Goal: Task Accomplishment & Management: Manage account settings

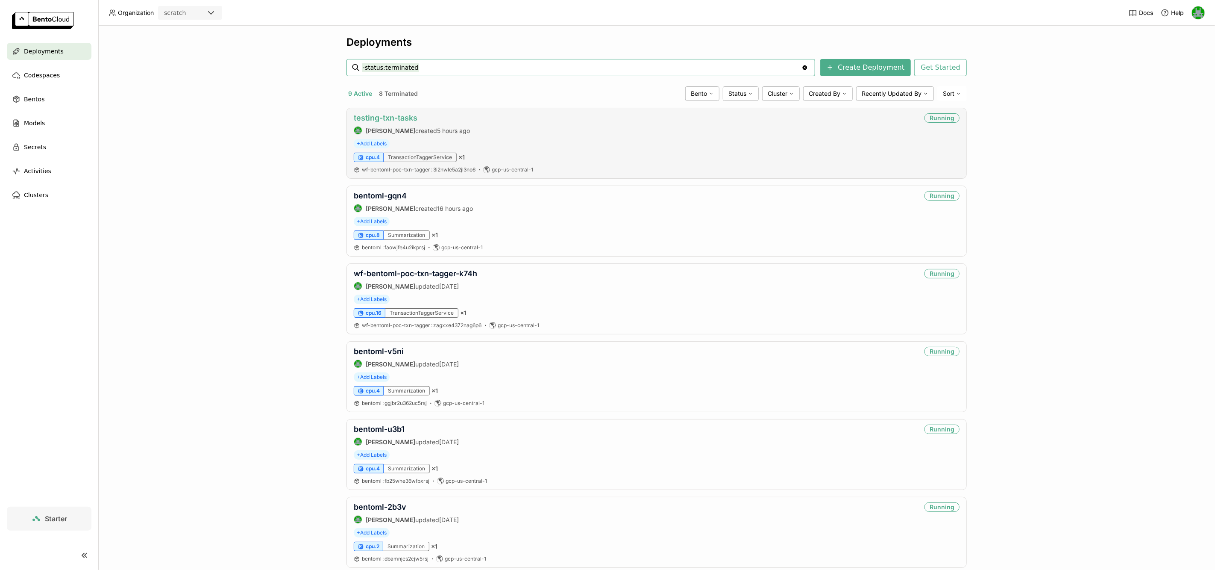
click at [375, 120] on link "testing-txn-tasks" at bounding box center [386, 117] width 64 height 9
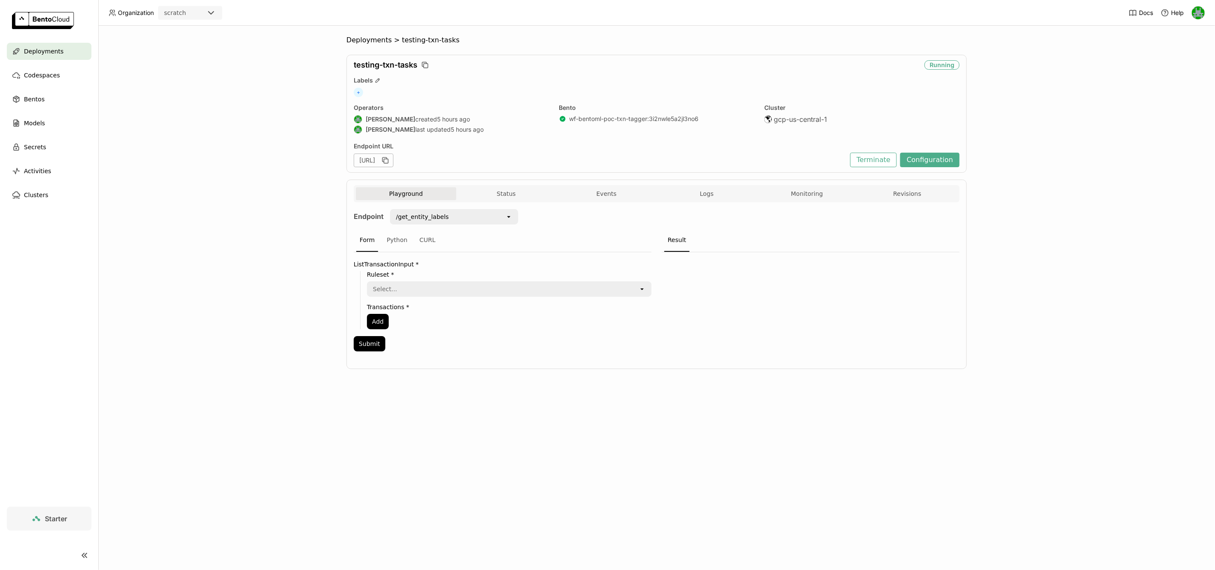
click at [470, 226] on div "/get_entity_labels open" at bounding box center [451, 219] width 135 height 20
click at [472, 222] on div "/get_entity_labels" at bounding box center [448, 217] width 115 height 14
drag, startPoint x: 266, startPoint y: 228, endPoint x: 332, endPoint y: 217, distance: 66.3
click at [266, 228] on div "Deployments > testing-txn-tasks testing-txn-tasks Running Labels + Operators Se…" at bounding box center [656, 298] width 1117 height 544
click at [578, 197] on button "Events" at bounding box center [606, 193] width 100 height 13
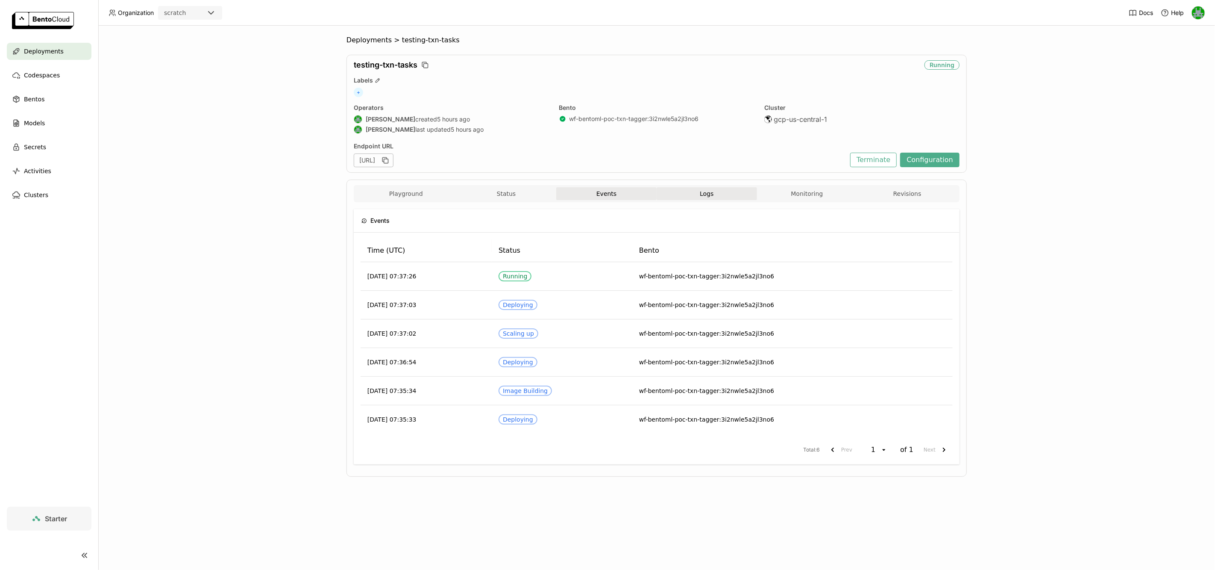
click at [676, 187] on button "Logs" at bounding box center [707, 193] width 100 height 13
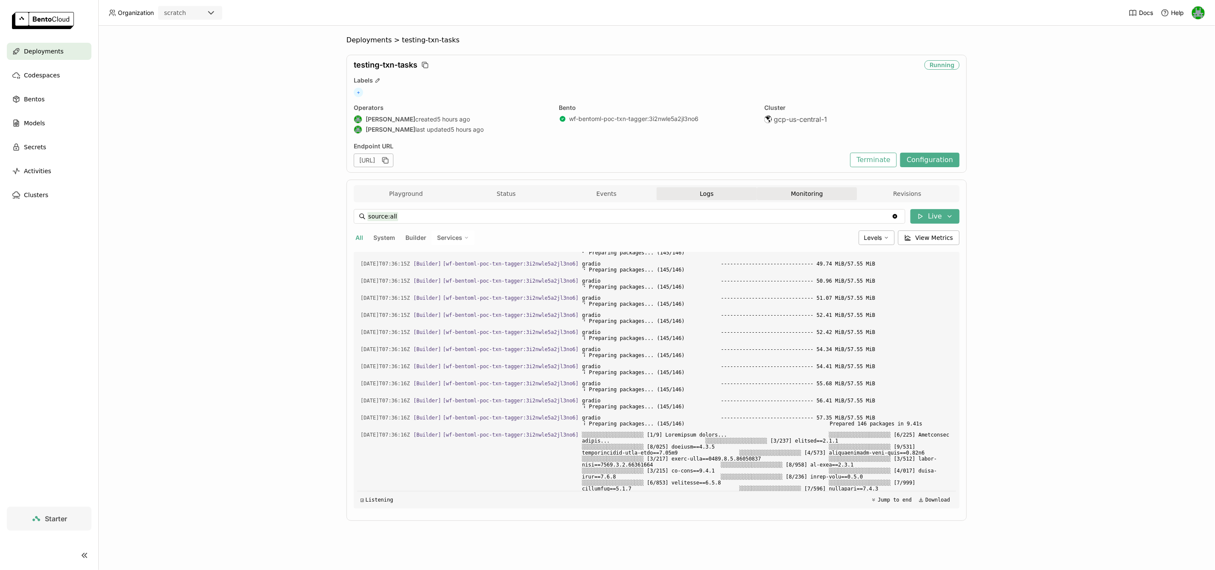
click at [770, 192] on button "Monitoring" at bounding box center [807, 193] width 100 height 13
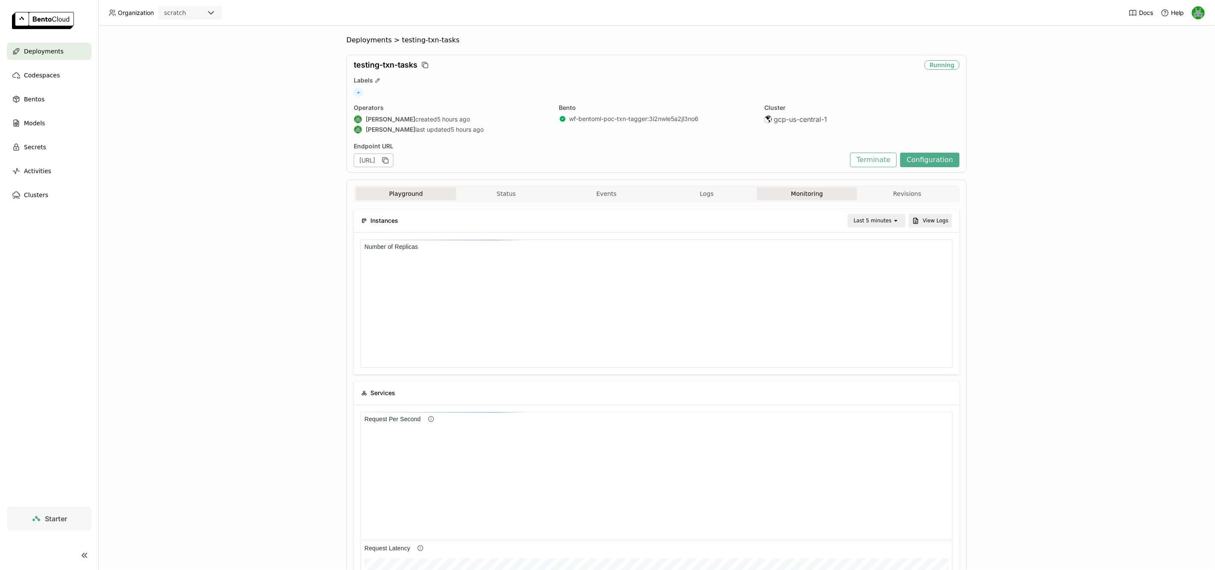
click at [380, 197] on button "Playground" at bounding box center [406, 193] width 100 height 13
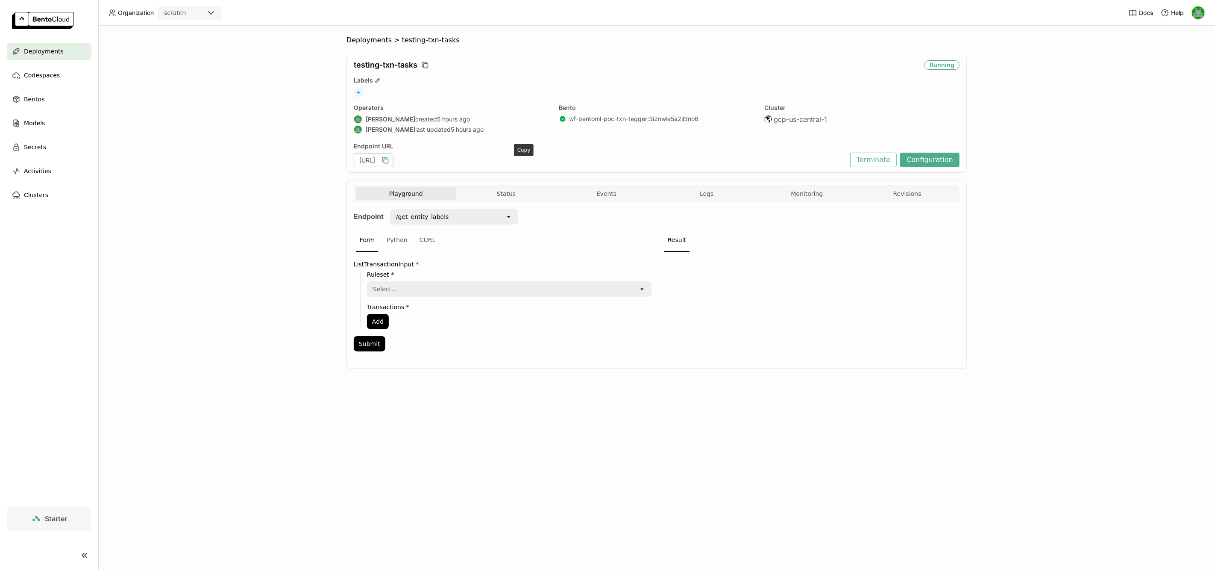
click at [390, 161] on icon "button" at bounding box center [385, 160] width 9 height 9
click at [432, 215] on div "/get_entity_labels" at bounding box center [422, 216] width 53 height 9
click at [428, 245] on li "/predict" at bounding box center [454, 249] width 128 height 15
click at [368, 349] on button "Submit" at bounding box center [370, 343] width 32 height 15
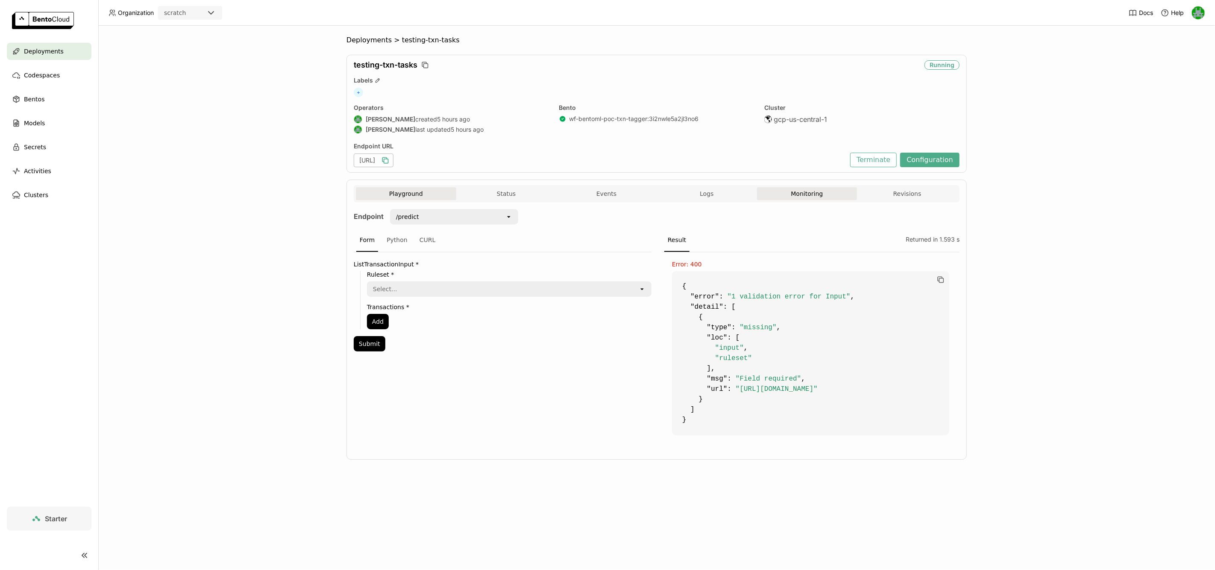
click at [807, 194] on button "Monitoring" at bounding box center [807, 193] width 100 height 13
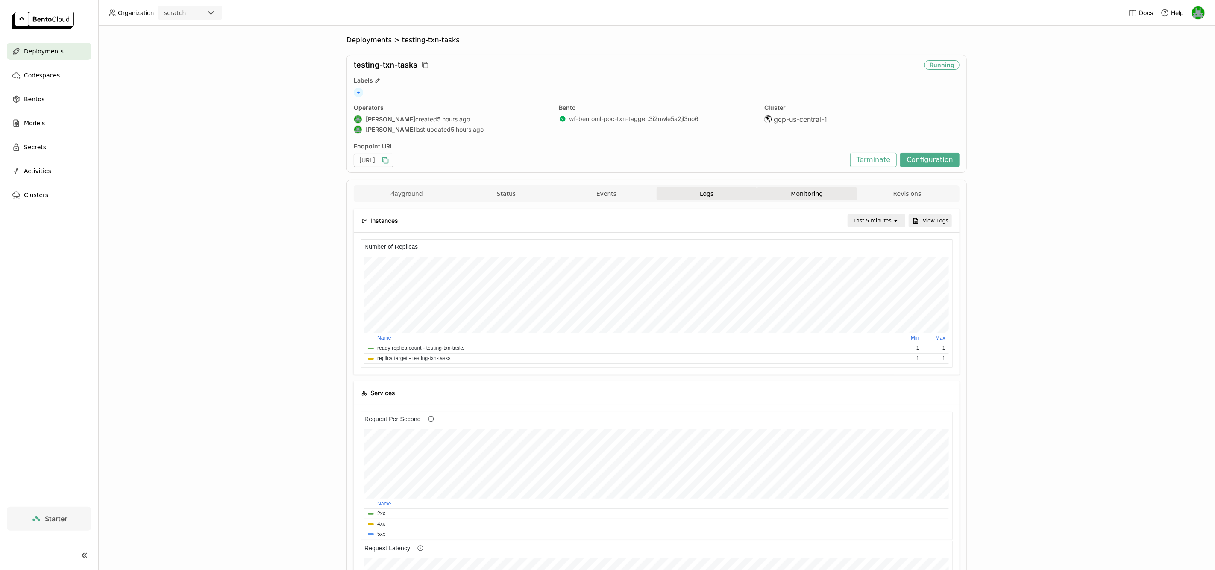
click at [717, 190] on button "Logs" at bounding box center [707, 193] width 100 height 13
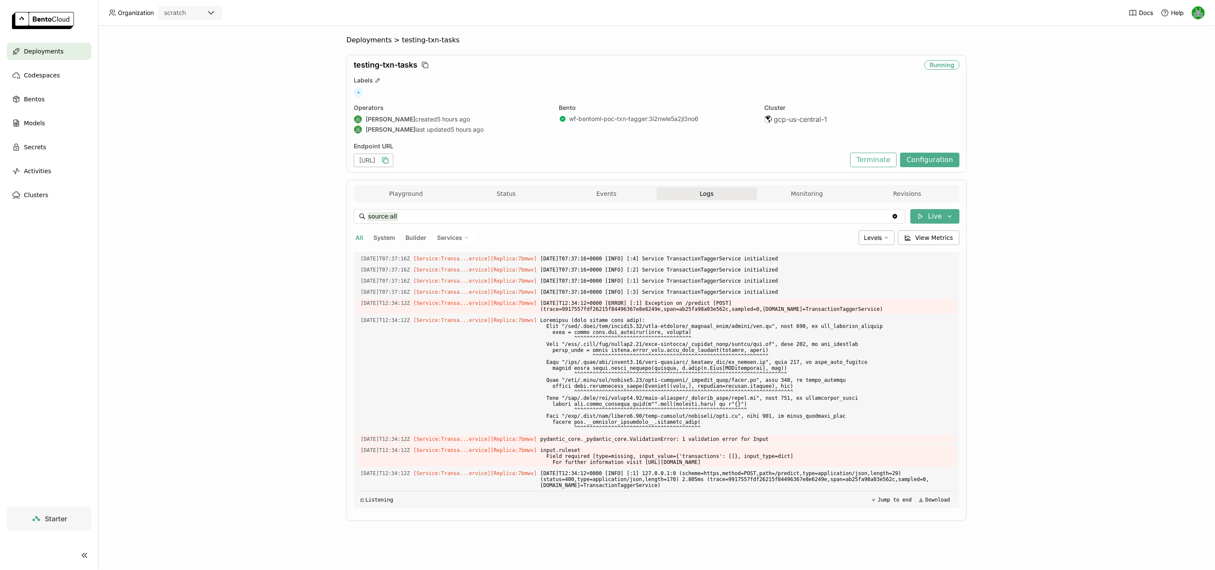
scroll to position [2684, 0]
click at [420, 192] on button "Playground" at bounding box center [406, 193] width 100 height 13
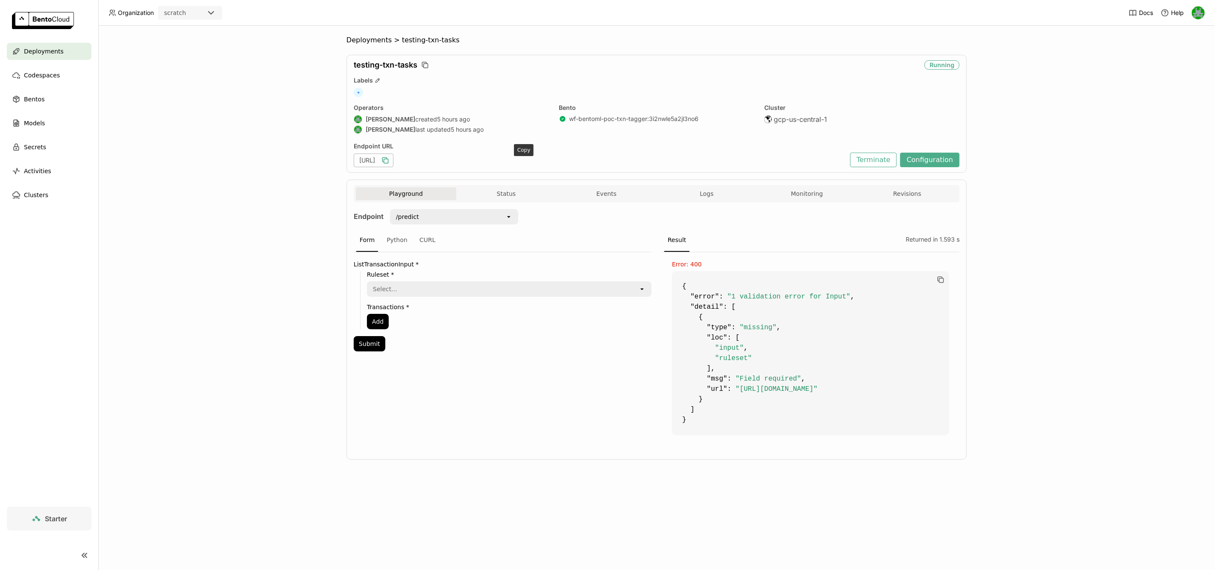
click at [388, 162] on icon "button" at bounding box center [386, 161] width 4 height 4
click at [388, 163] on icon "button" at bounding box center [386, 161] width 4 height 4
click at [687, 191] on button "Logs" at bounding box center [707, 193] width 100 height 13
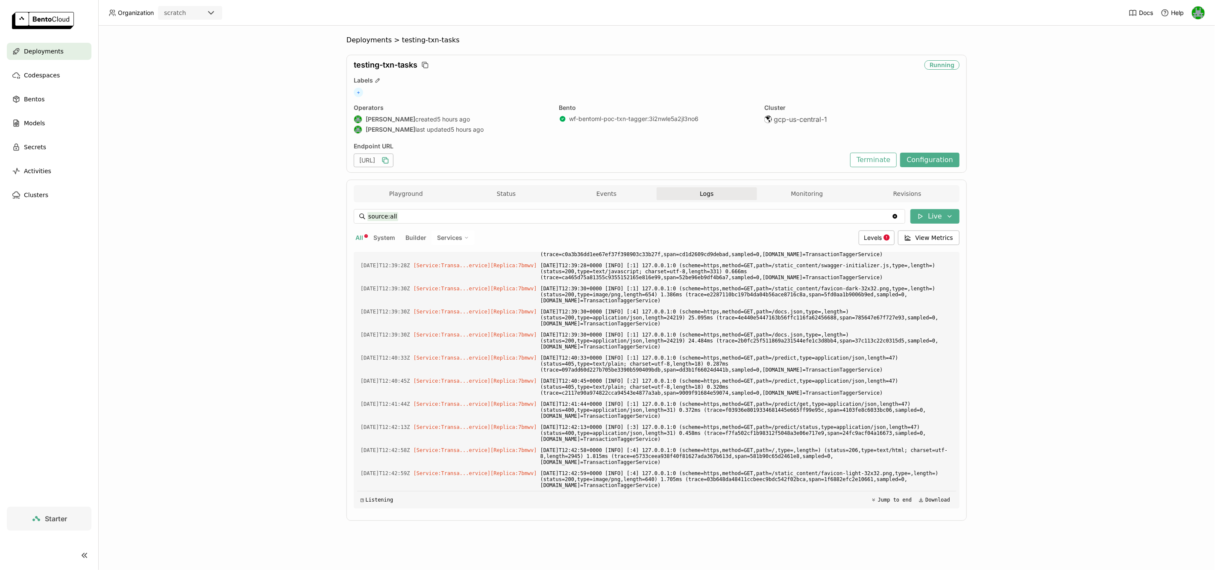
scroll to position [3080, 0]
click at [49, 50] on span "Deployments" at bounding box center [44, 51] width 40 height 10
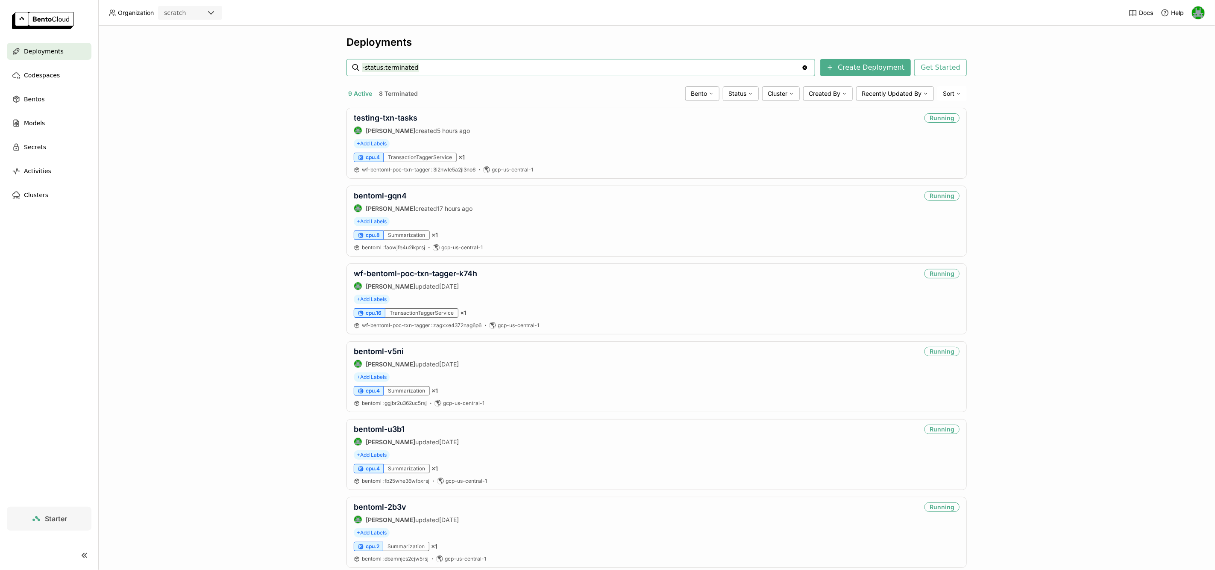
click at [194, 12] on div "scratch" at bounding box center [182, 13] width 47 height 12
click at [200, 31] on div "wayflyer-sandbox" at bounding box center [190, 34] width 50 height 17
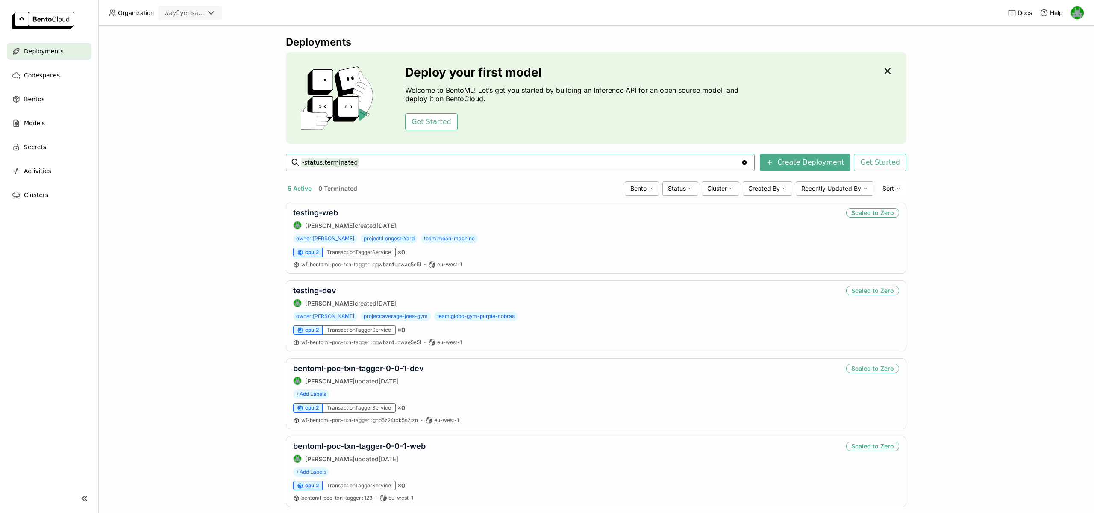
click at [325, 187] on button "0 Terminated" at bounding box center [338, 188] width 42 height 11
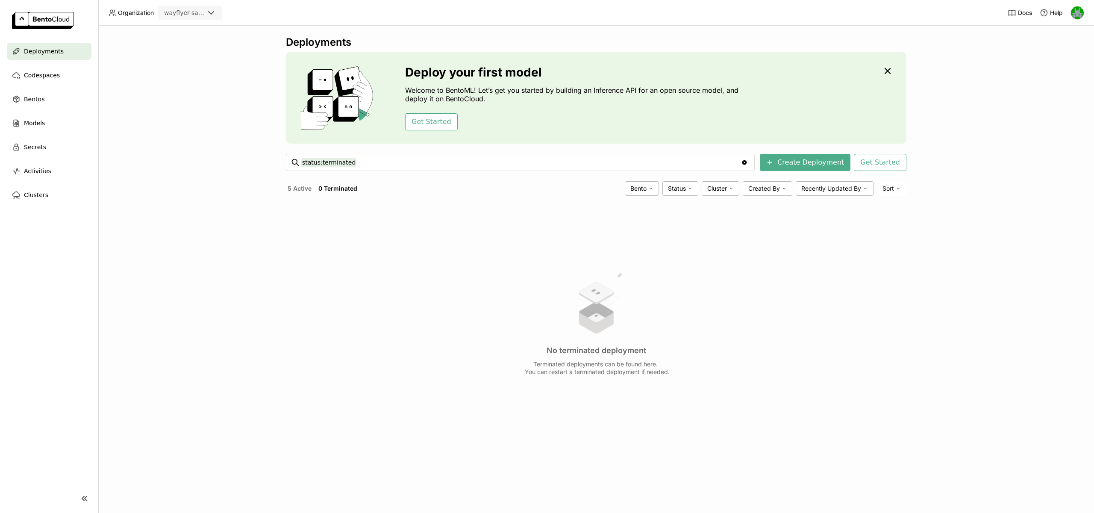
click at [294, 192] on button "5 Active" at bounding box center [299, 188] width 27 height 11
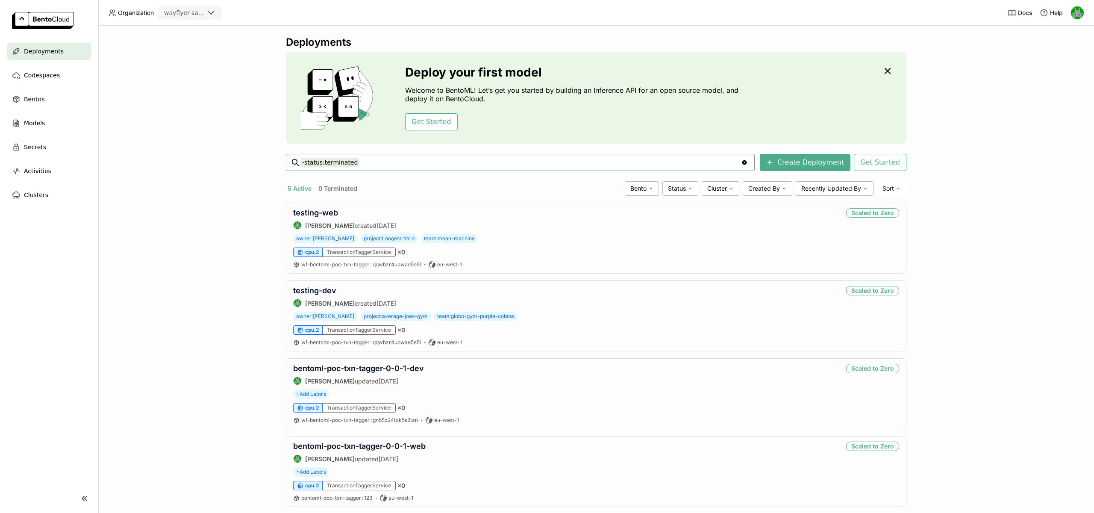
click at [201, 10] on div "wayflyer-sandbox" at bounding box center [184, 13] width 40 height 9
click at [187, 154] on div "Deployments Deploy your first model Welcome to BentoML! Let’s get you started b…" at bounding box center [596, 269] width 996 height 487
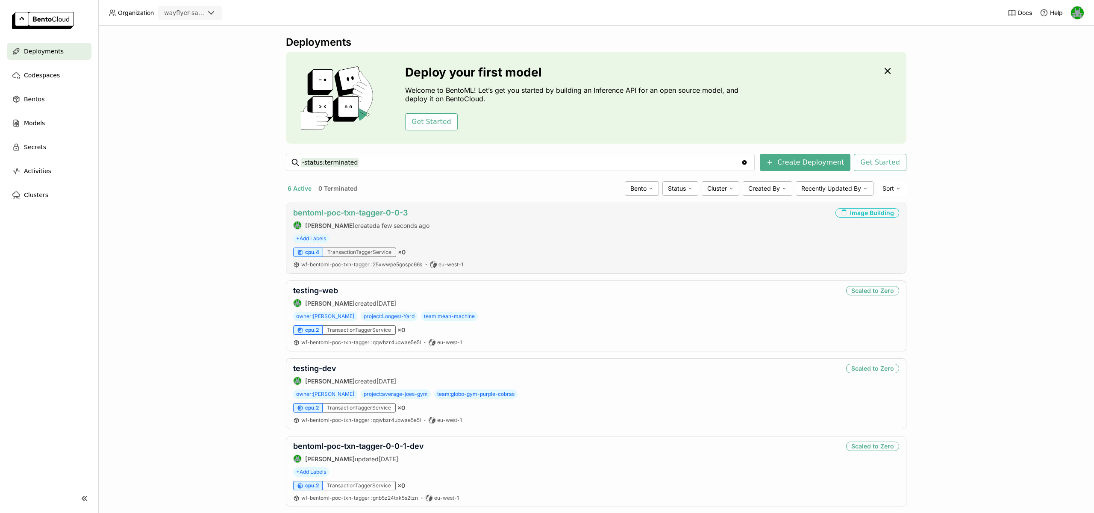
click at [347, 212] on link "bentoml-poc-txn-tagger-0-0-3" at bounding box center [350, 212] width 115 height 9
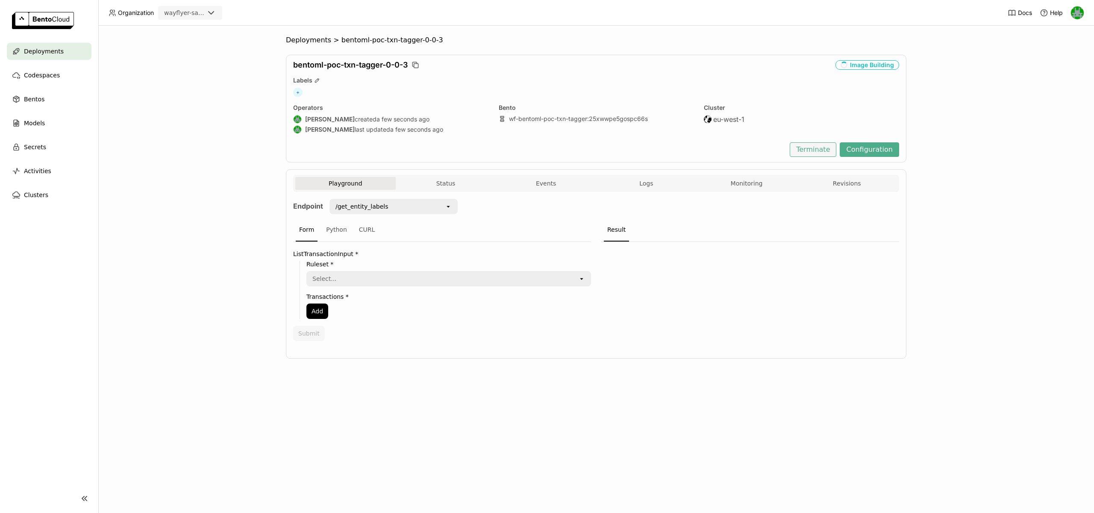
click at [828, 150] on button "Terminate" at bounding box center [813, 149] width 47 height 15
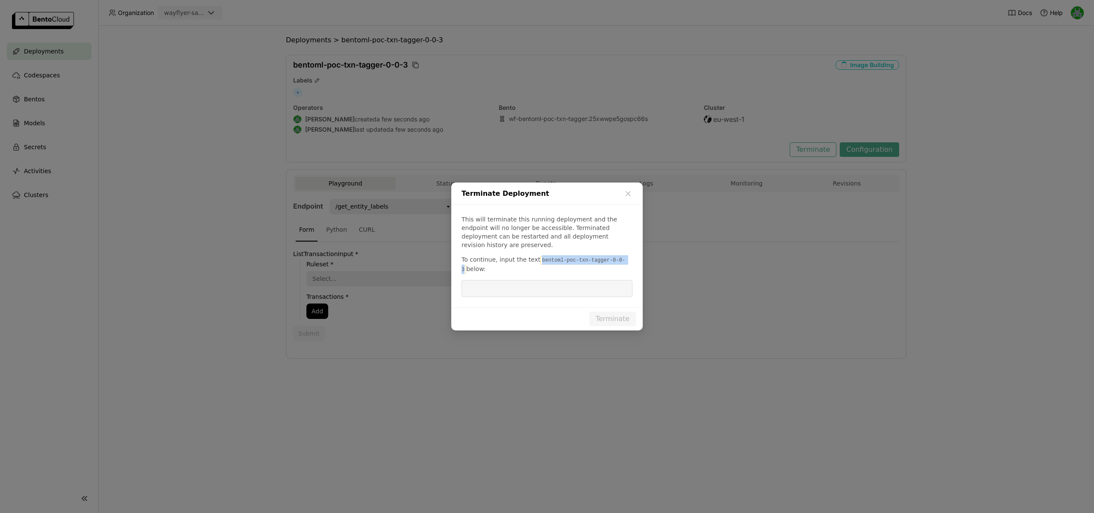
drag, startPoint x: 536, startPoint y: 255, endPoint x: 625, endPoint y: 257, distance: 89.3
click at [625, 257] on p "To continue, input the text bentoml-poc-txn-tagger-0-0-3 below:" at bounding box center [546, 264] width 171 height 19
copy code "bentoml-poc-txn-tagger-0-0-3"
click at [584, 286] on input "dialog" at bounding box center [547, 288] width 161 height 16
paste input "bentoml-poc-txn-tagger-0-0-3"
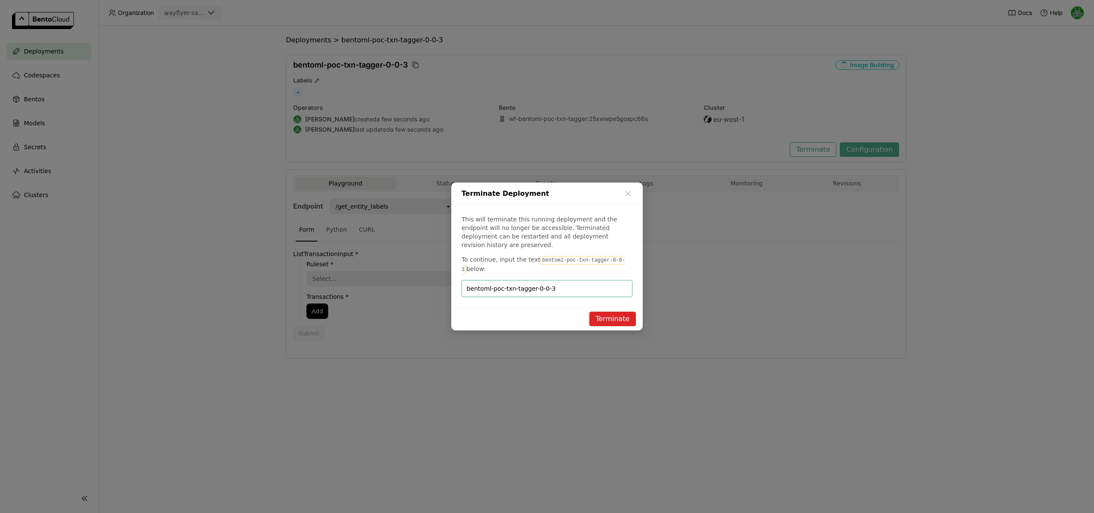
type input "bentoml-poc-txn-tagger-0-0-3"
click at [611, 311] on button "Terminate" at bounding box center [612, 318] width 47 height 15
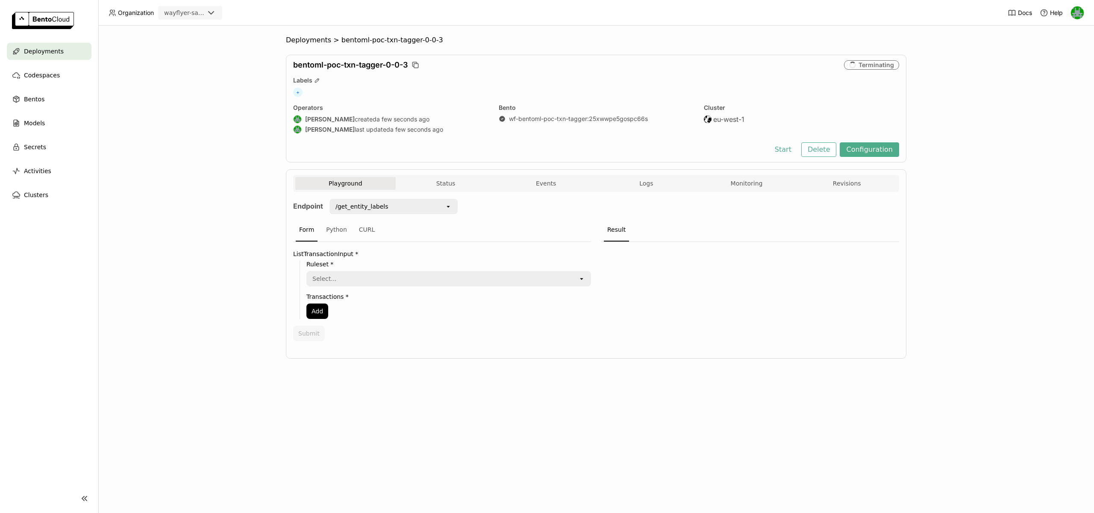
click at [819, 141] on div "bentoml-poc-txn-tagger-0-0-3 Terminating Labels + Operators [PERSON_NAME] creat…" at bounding box center [596, 109] width 620 height 108
click at [818, 146] on button "Delete" at bounding box center [818, 149] width 35 height 15
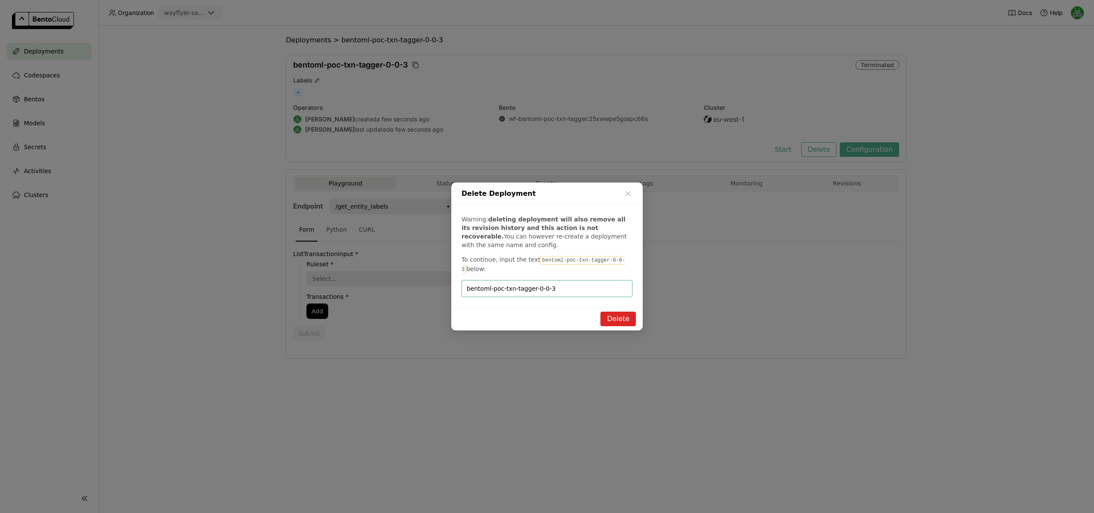
type input "bentoml-poc-txn-tagger-0-0-3"
click at [627, 320] on button "Delete" at bounding box center [617, 318] width 35 height 15
